Goal: Task Accomplishment & Management: Use online tool/utility

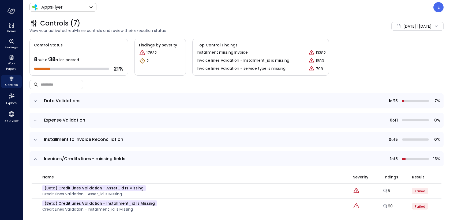
click at [36, 159] on icon "expand row" at bounding box center [35, 158] width 5 height 5
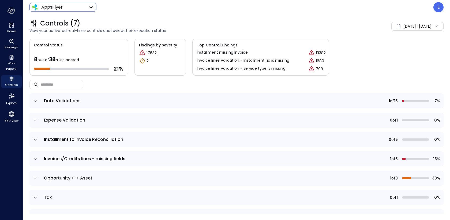
click at [50, 6] on body "Home Findings Work Papers Controls Explore 360 View AppsFlyer ******* ​ E Contr…" at bounding box center [225, 110] width 450 height 220
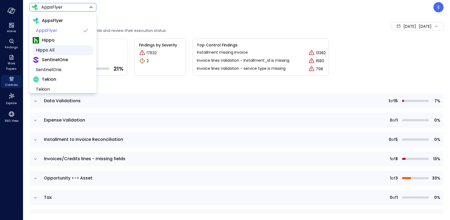
click at [52, 52] on span "Hippo All" at bounding box center [62, 50] width 53 height 6
type input "*******"
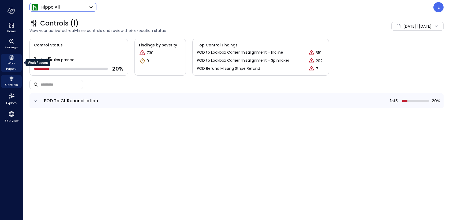
click at [9, 62] on span "Work Papers" at bounding box center [11, 66] width 16 height 11
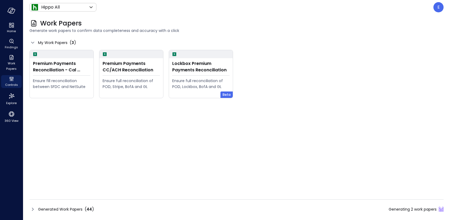
click at [60, 212] on span "Generated Work Papers" at bounding box center [60, 209] width 44 height 6
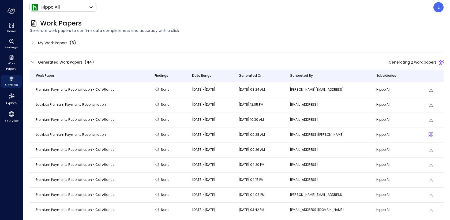
click at [432, 90] on icon "Download" at bounding box center [431, 89] width 4 height 5
click at [438, 5] on p "E" at bounding box center [439, 7] width 2 height 6
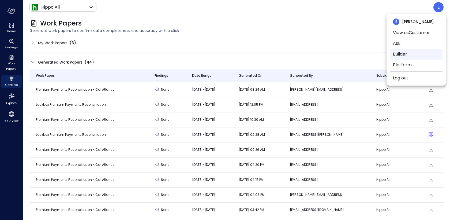
click at [408, 53] on li "Builder" at bounding box center [416, 54] width 53 height 11
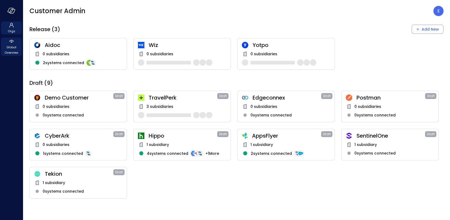
click at [14, 44] on icon at bounding box center [11, 41] width 6 height 6
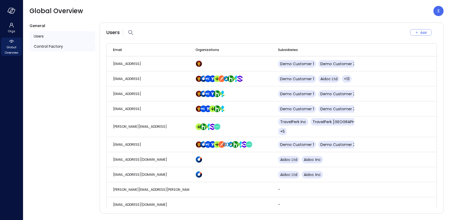
click at [59, 47] on span "Control Factory" at bounding box center [48, 46] width 29 height 6
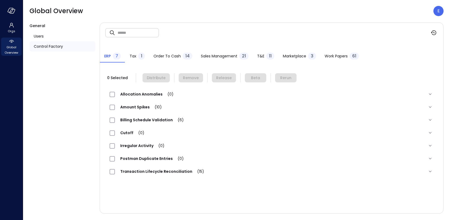
click at [339, 57] on span "Work Papers" at bounding box center [336, 56] width 23 height 6
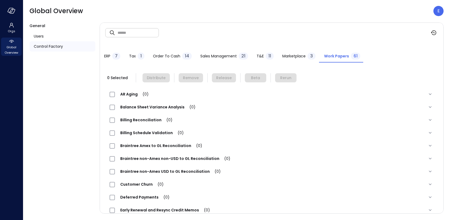
scroll to position [516, 0]
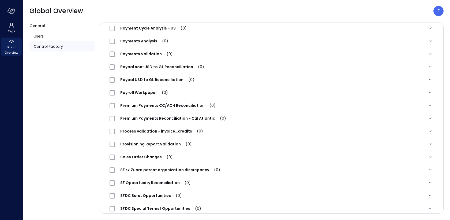
click at [158, 117] on span "Premium Payments Reconciliation - Cal Atlantic (0)" at bounding box center [173, 118] width 117 height 5
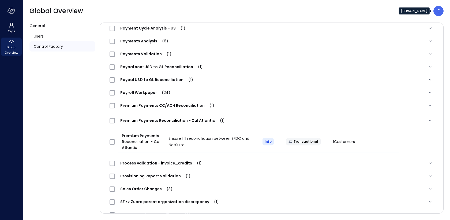
click at [438, 12] on p "E" at bounding box center [439, 11] width 2 height 6
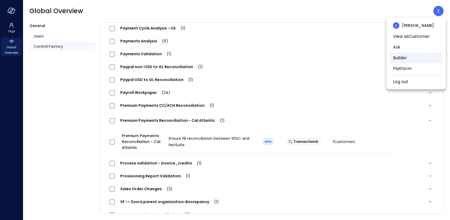
click at [404, 57] on li "Builder" at bounding box center [416, 58] width 53 height 11
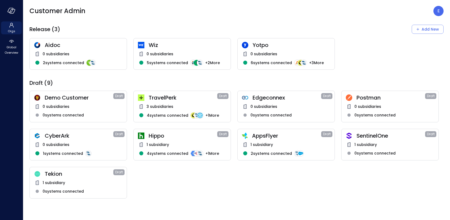
click at [280, 135] on span "AppsFlyer" at bounding box center [286, 135] width 69 height 7
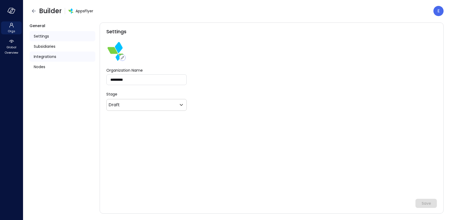
click at [49, 58] on span "Integrations" at bounding box center [45, 57] width 23 height 6
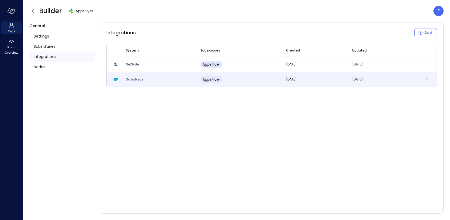
click at [134, 77] on span "Salesforce" at bounding box center [134, 79] width 17 height 5
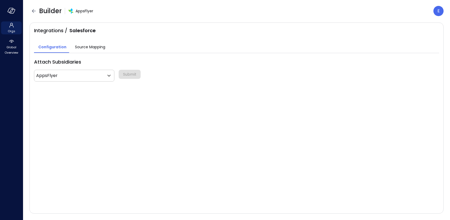
click at [94, 46] on span "Source Mapping" at bounding box center [90, 47] width 30 height 6
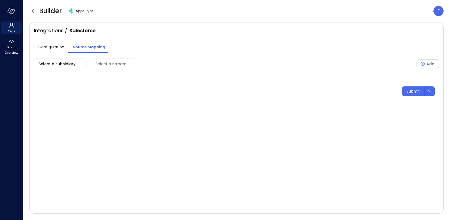
click at [73, 61] on body "Orgs Global Overview Builder AppsFlyer E Integrations / Salesforce Configuratio…" at bounding box center [225, 110] width 450 height 220
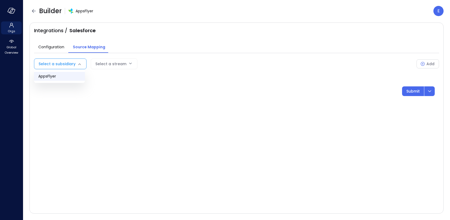
click at [70, 77] on span "AppsFlyer" at bounding box center [59, 76] width 42 height 6
type input "***"
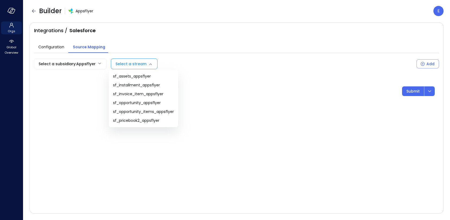
click at [153, 64] on body "Orgs Global Overview Builder AppsFlyer E Integrations / Salesforce Configuratio…" at bounding box center [225, 110] width 450 height 220
click at [146, 76] on span "sf_assets_appsflyer" at bounding box center [143, 76] width 61 height 6
type input "**********"
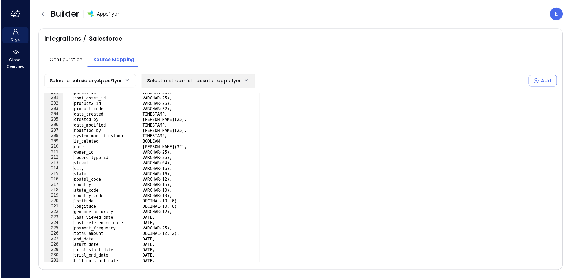
scroll to position [1071, 0]
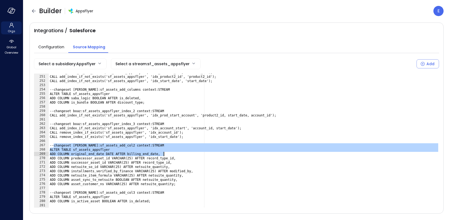
drag, startPoint x: 53, startPoint y: 145, endPoint x: 177, endPoint y: 155, distance: 124.8
click at [177, 155] on div "CALL add_index_if_not_exists('sf_assets_appsflyer', 'idx_account_id', 'account_…" at bounding box center [244, 141] width 391 height 143
type textarea "**********"
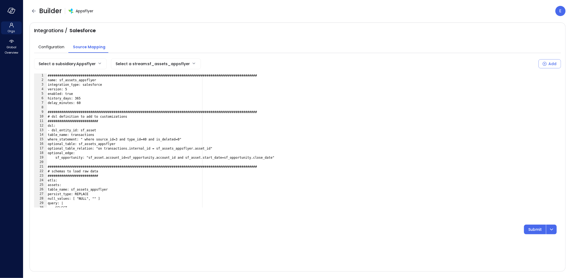
scroll to position [0, 0]
